Goal: Task Accomplishment & Management: Manage account settings

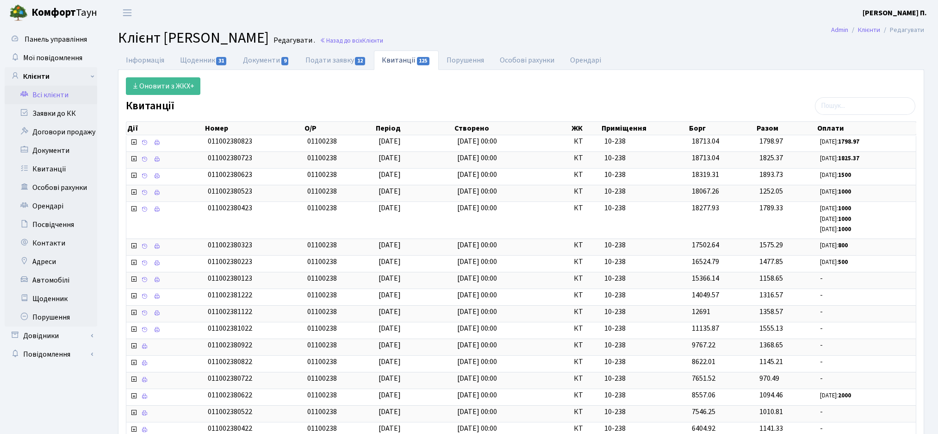
select select "25"
click at [64, 100] on link "Всі клієнти" at bounding box center [51, 95] width 93 height 19
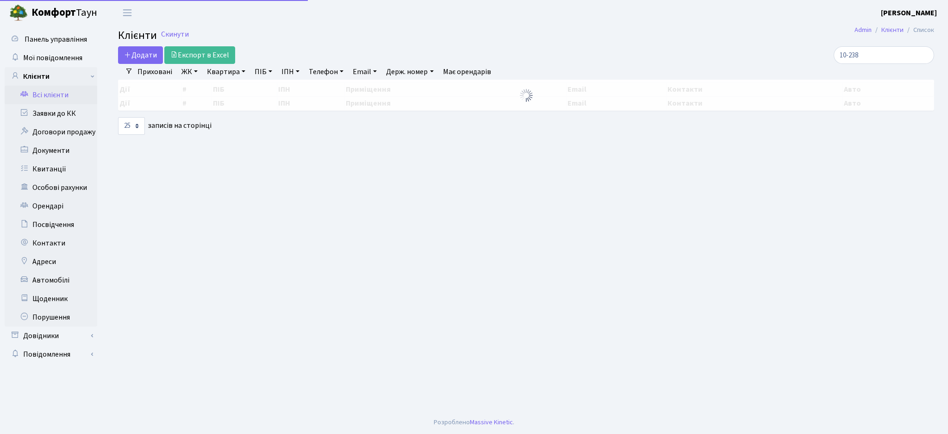
select select "25"
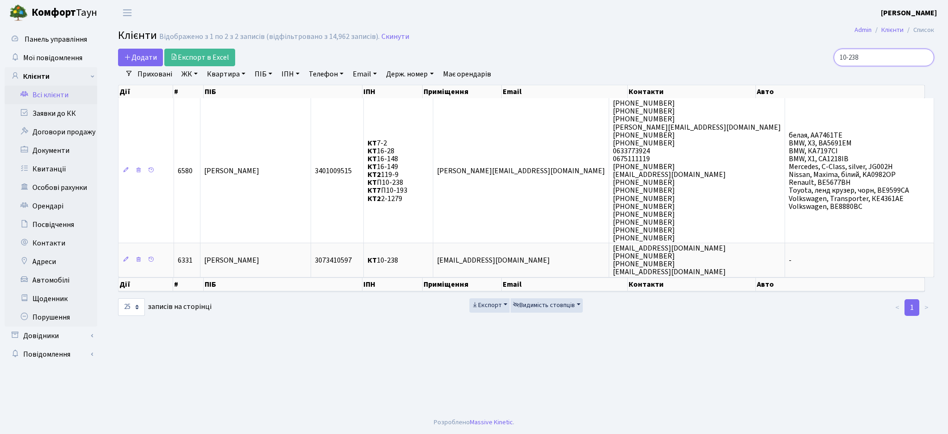
drag, startPoint x: 842, startPoint y: 59, endPoint x: 766, endPoint y: 72, distance: 77.0
click at [768, 72] on div "Додати Експорт в Excel 10-238 Фільтри Приховані ЖК ТХ, вул. Ділова, 1/2 КТ, вул…" at bounding box center [526, 183] width 830 height 268
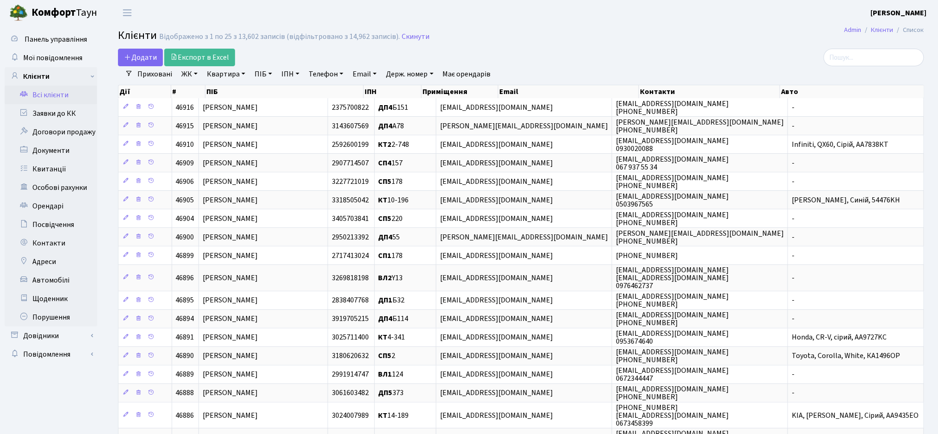
click at [50, 95] on link "Всі клієнти" at bounding box center [51, 95] width 93 height 19
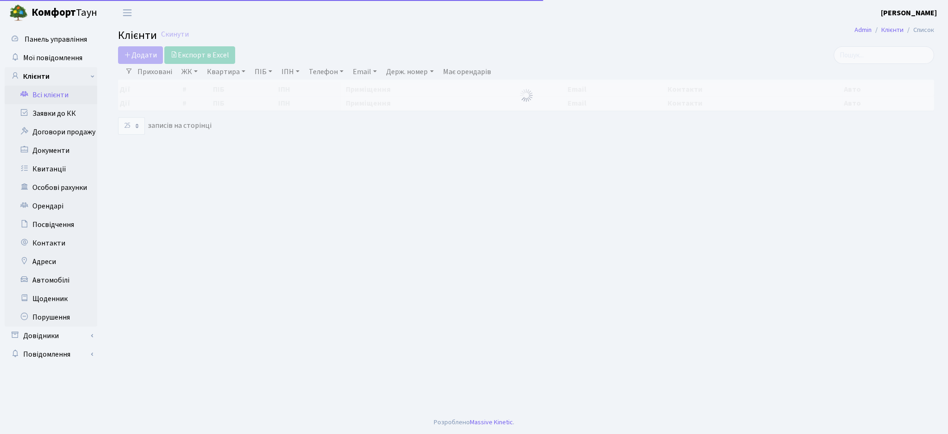
select select "25"
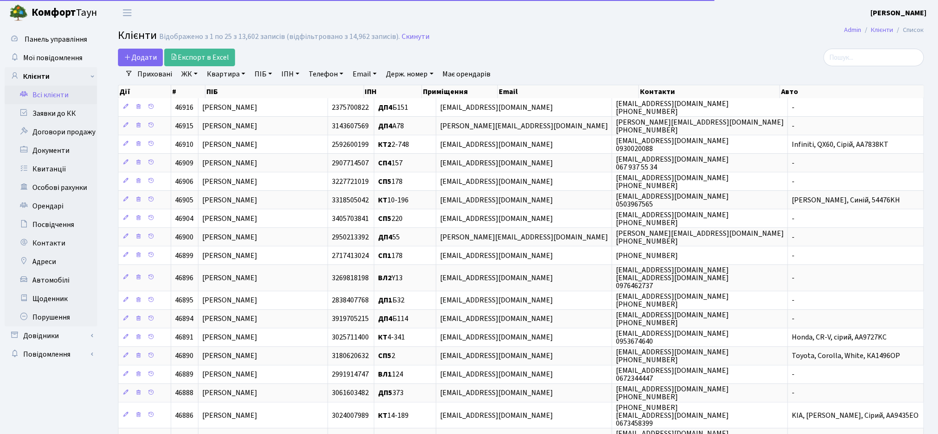
click at [569, 54] on div "Додати Експорт в Excel" at bounding box center [384, 58] width 533 height 18
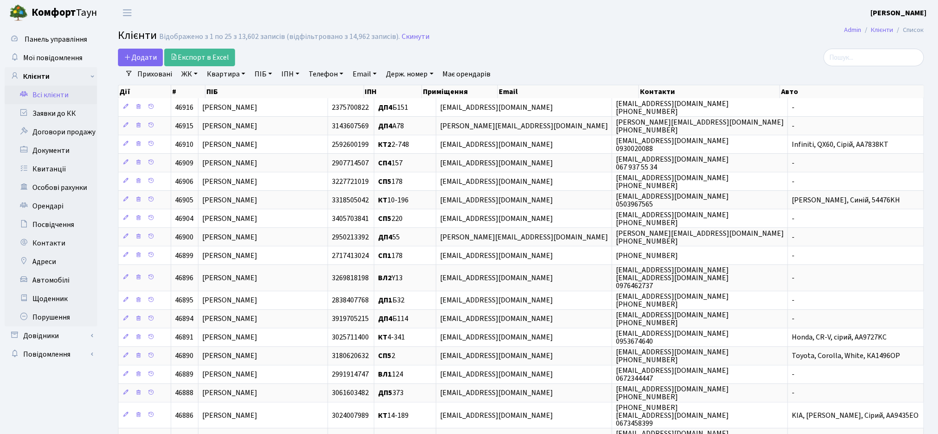
click at [634, 58] on div "Додати Експорт в Excel" at bounding box center [384, 58] width 533 height 18
click at [60, 93] on link "Всі клієнти" at bounding box center [51, 95] width 93 height 19
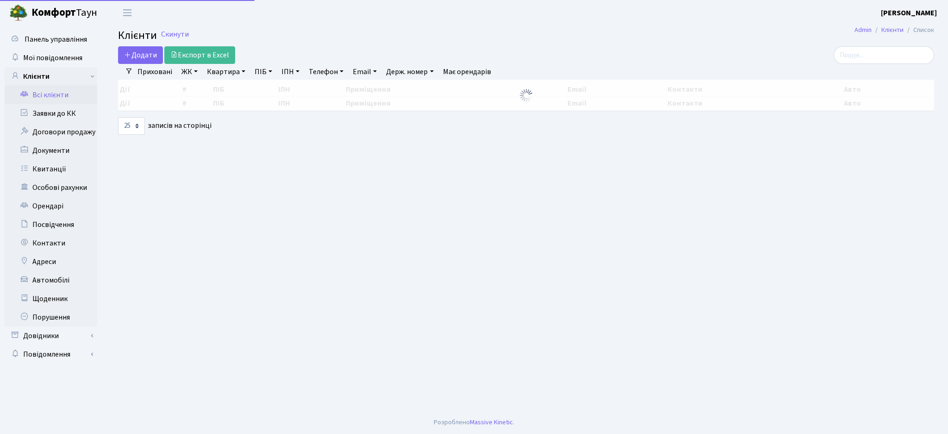
select select "25"
